Goal: Information Seeking & Learning: Find specific fact

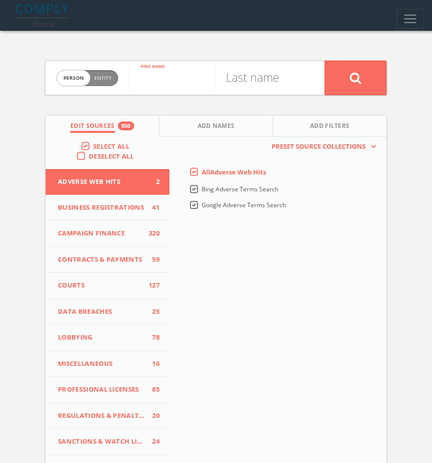
paste input "[PERSON_NAME]"
click at [186, 82] on input "[PERSON_NAME]" at bounding box center [171, 78] width 85 height 26
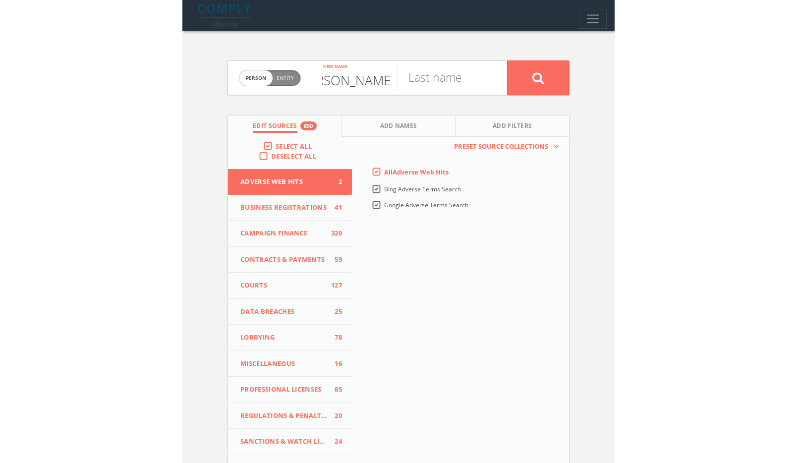
scroll to position [0, 0]
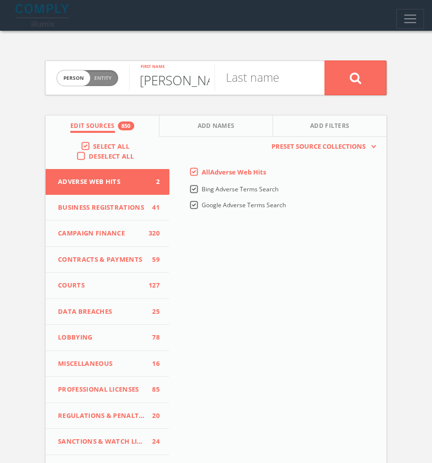
type input "Erin"
paste input "McCormack"
type input "McCormack"
click at [362, 68] on button at bounding box center [356, 77] width 62 height 35
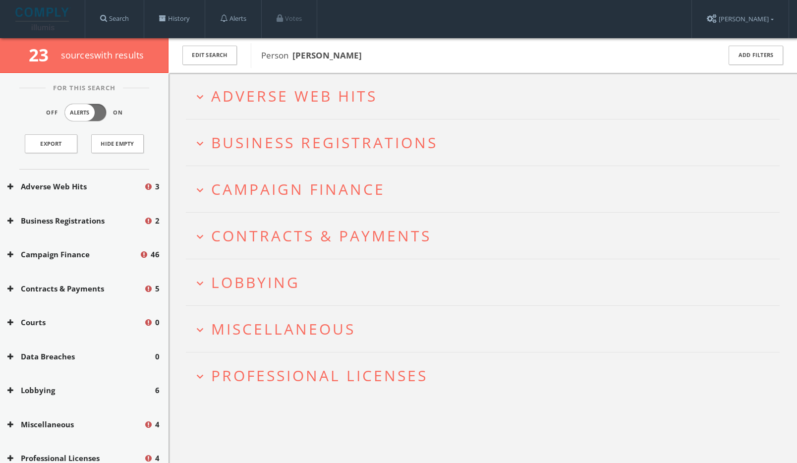
click at [265, 102] on span "Adverse Web Hits" at bounding box center [294, 96] width 166 height 20
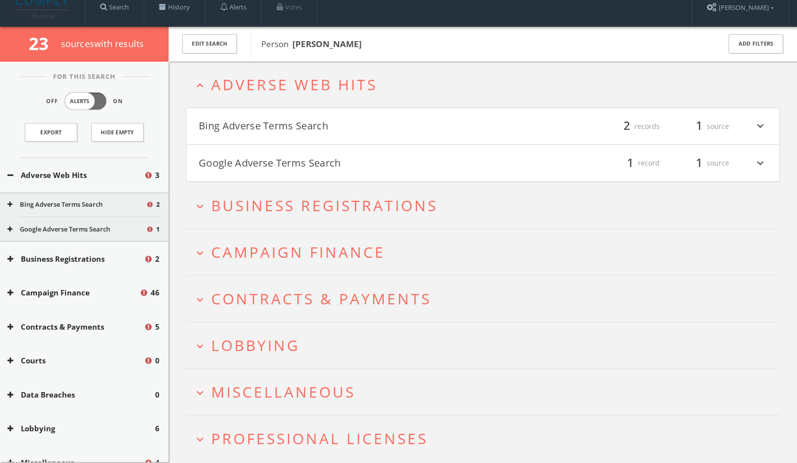
click at [271, 126] on button "Bing Adverse Terms Search" at bounding box center [341, 126] width 284 height 17
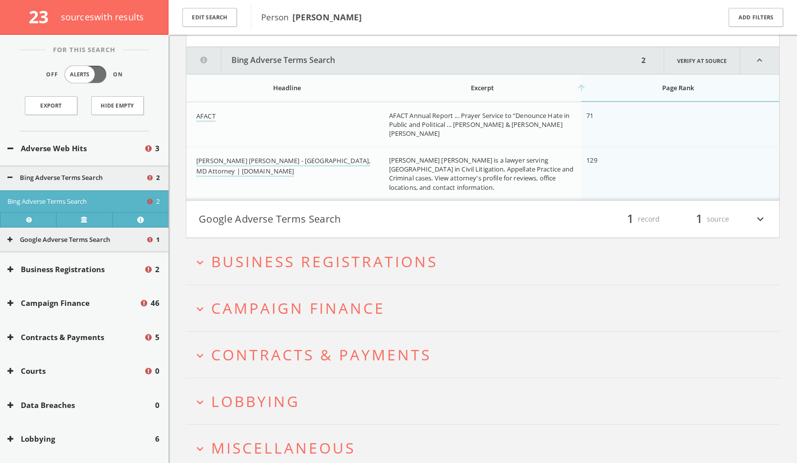
click at [273, 232] on html "Search History Alerts Votes [PERSON_NAME] Edit Profile Change Password Security…" at bounding box center [398, 218] width 797 height 667
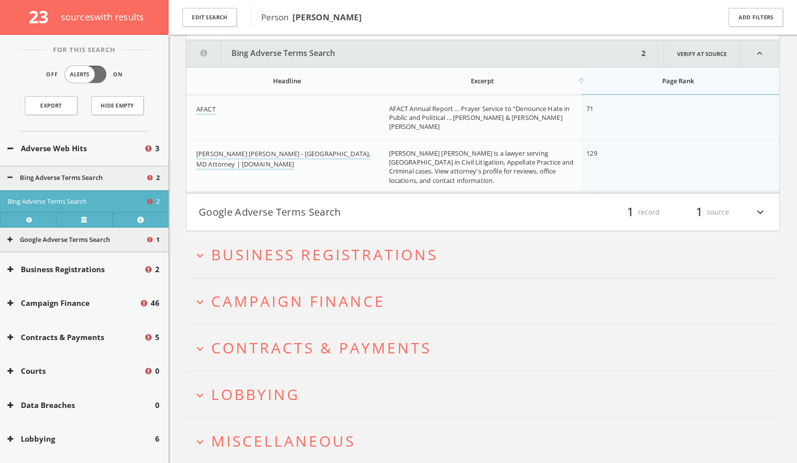
click at [280, 224] on h4 "Google Adverse Terms Search filter_list 1 record 1 source expand_more" at bounding box center [482, 212] width 593 height 37
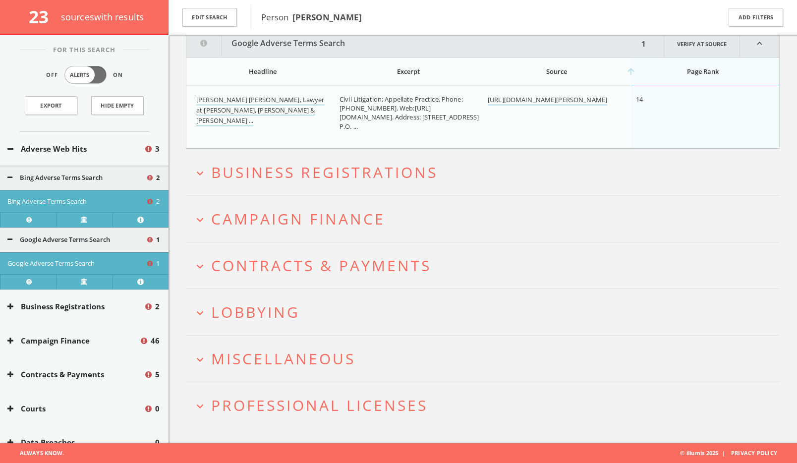
click at [319, 358] on span "Miscellaneous" at bounding box center [283, 358] width 144 height 20
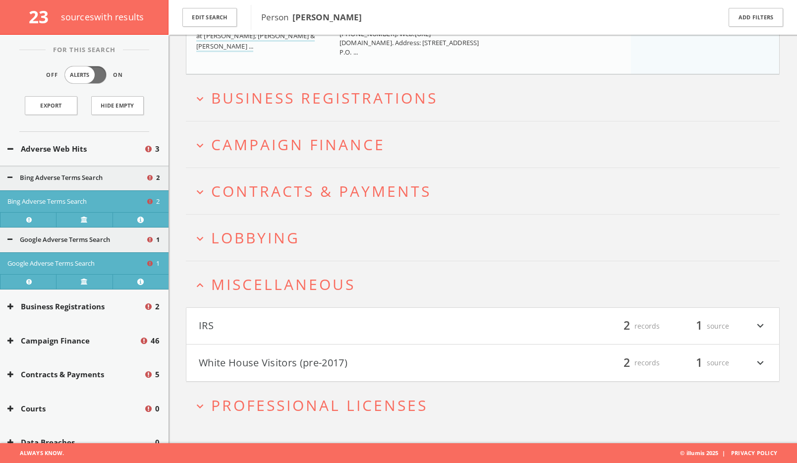
click at [319, 364] on button "White House Visitors (pre-2017)" at bounding box center [341, 362] width 284 height 17
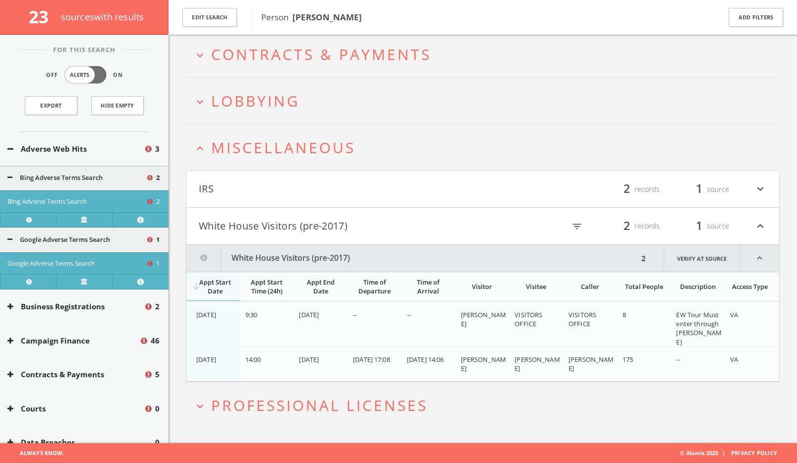
click at [255, 91] on span "Lobbying" at bounding box center [255, 101] width 89 height 20
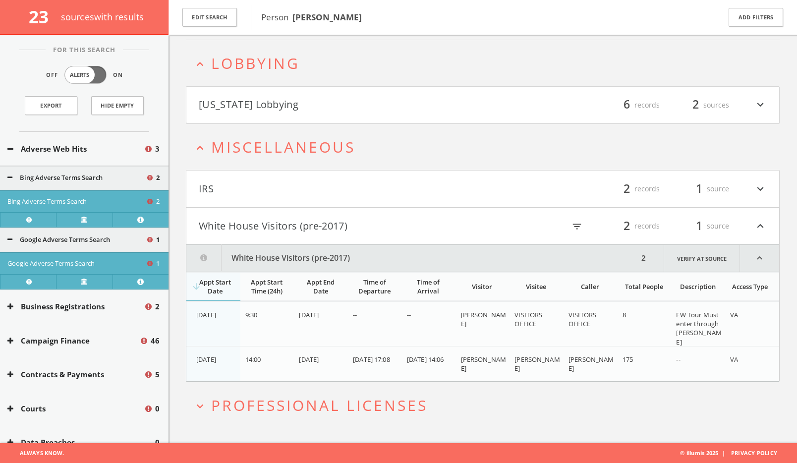
click at [266, 110] on button "[US_STATE] Lobbying" at bounding box center [341, 105] width 284 height 17
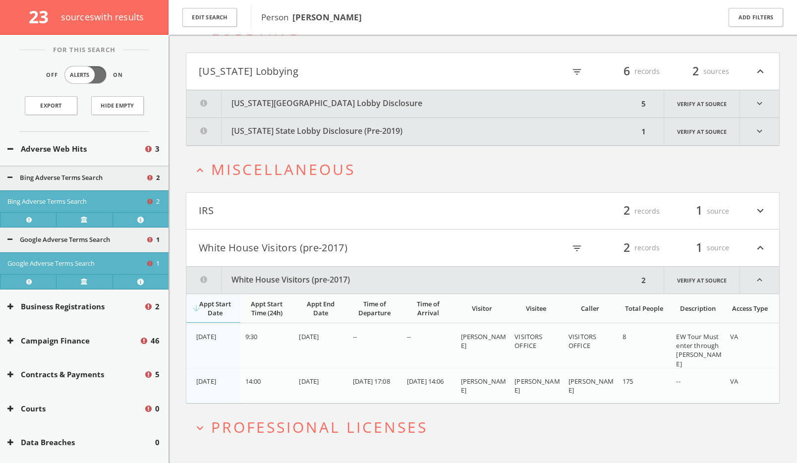
scroll to position [614, 0]
